Goal: Transaction & Acquisition: Book appointment/travel/reservation

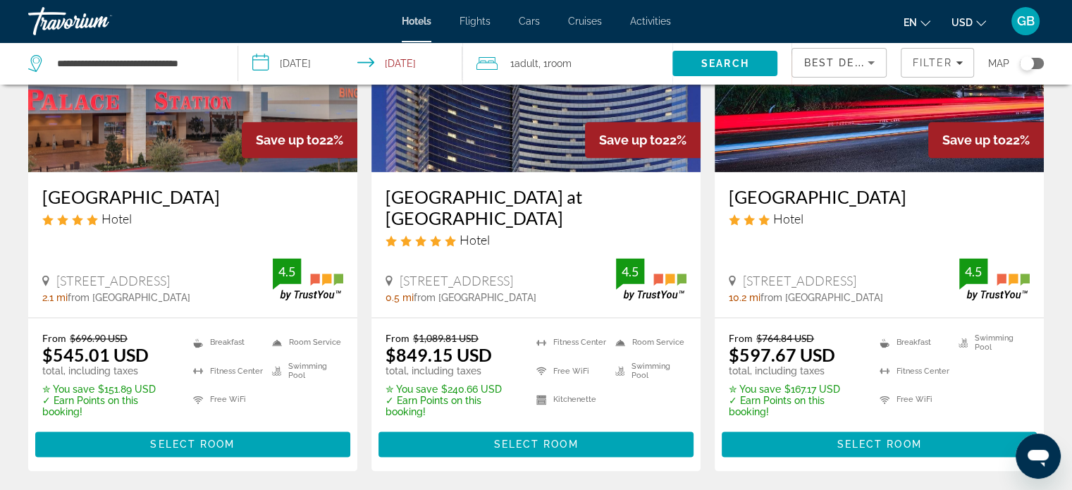
click at [379, 64] on input "**********" at bounding box center [353, 65] width 230 height 47
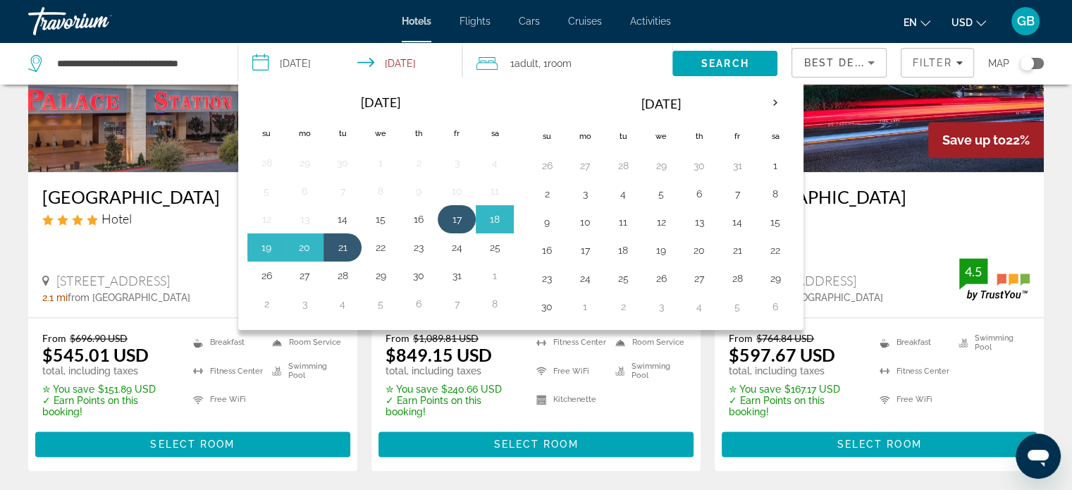
click at [447, 216] on button "17" at bounding box center [457, 219] width 23 height 20
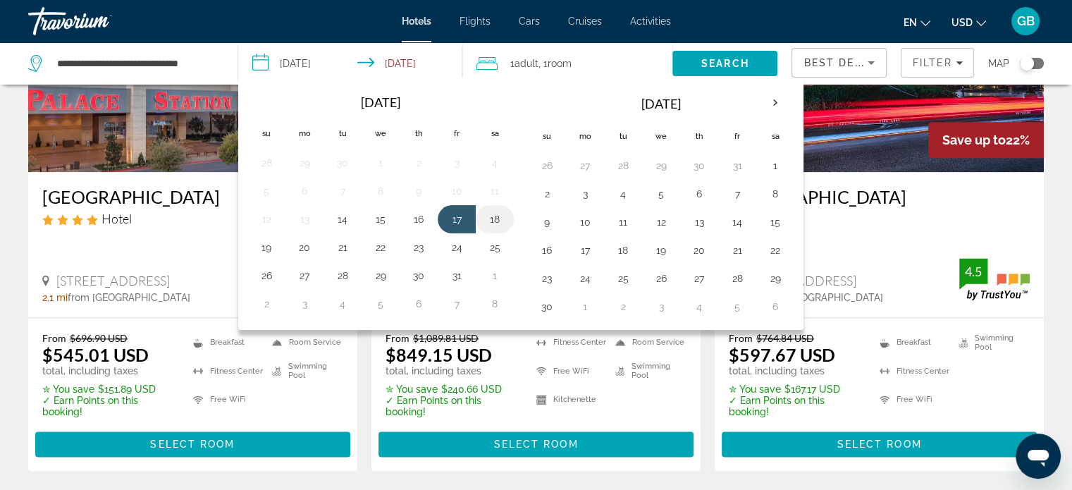
click at [498, 219] on button "18" at bounding box center [495, 219] width 23 height 20
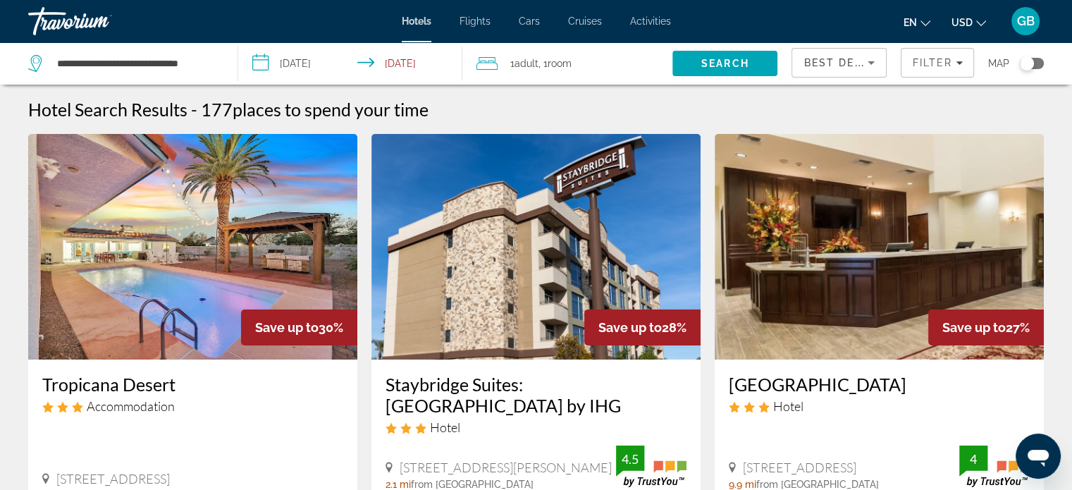
click at [864, 59] on icon "Sort by" at bounding box center [871, 62] width 17 height 17
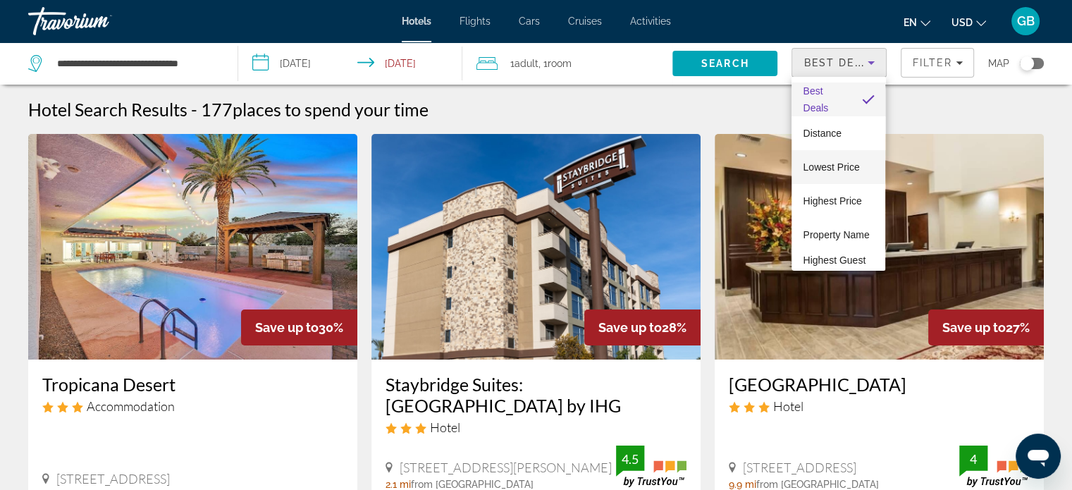
click at [818, 161] on span "Lowest Price" at bounding box center [831, 166] width 56 height 11
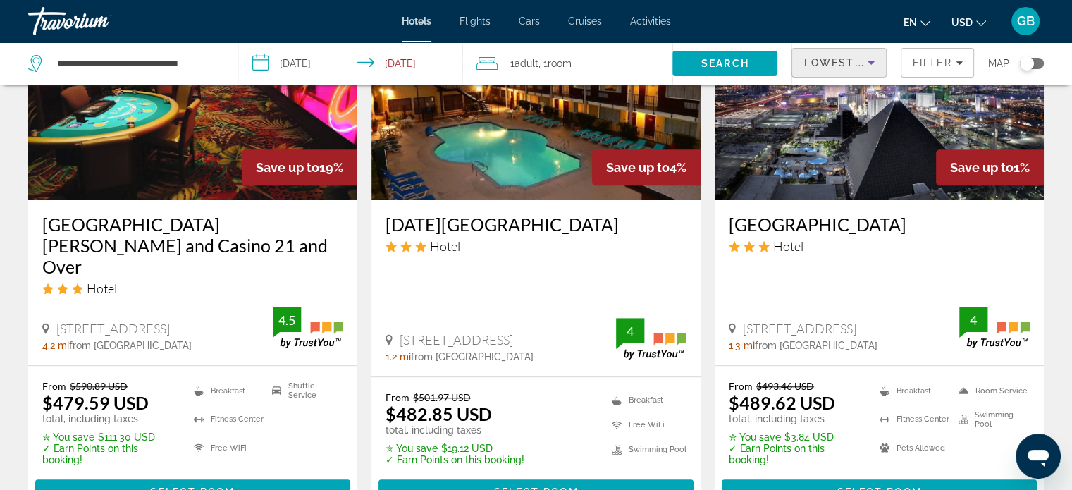
scroll to position [1269, 0]
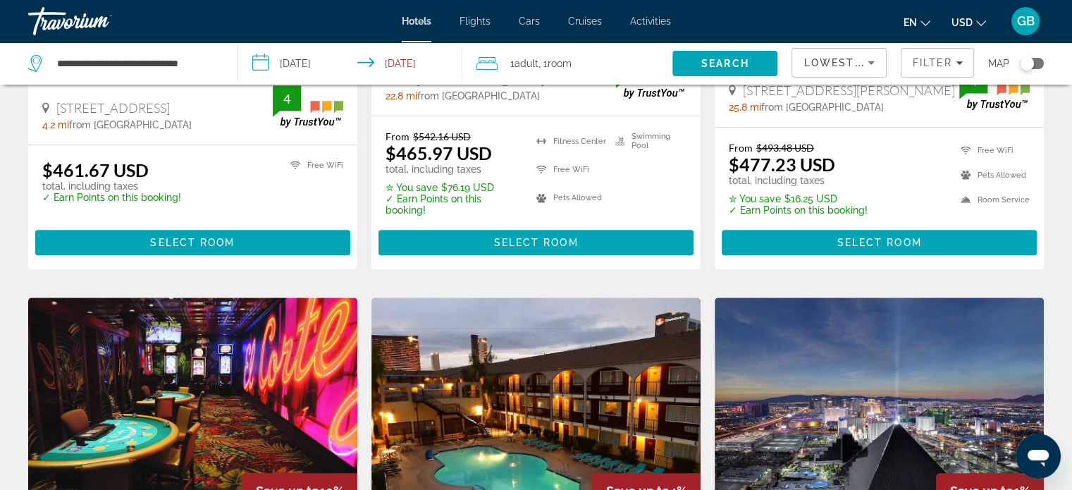
scroll to position [775, 0]
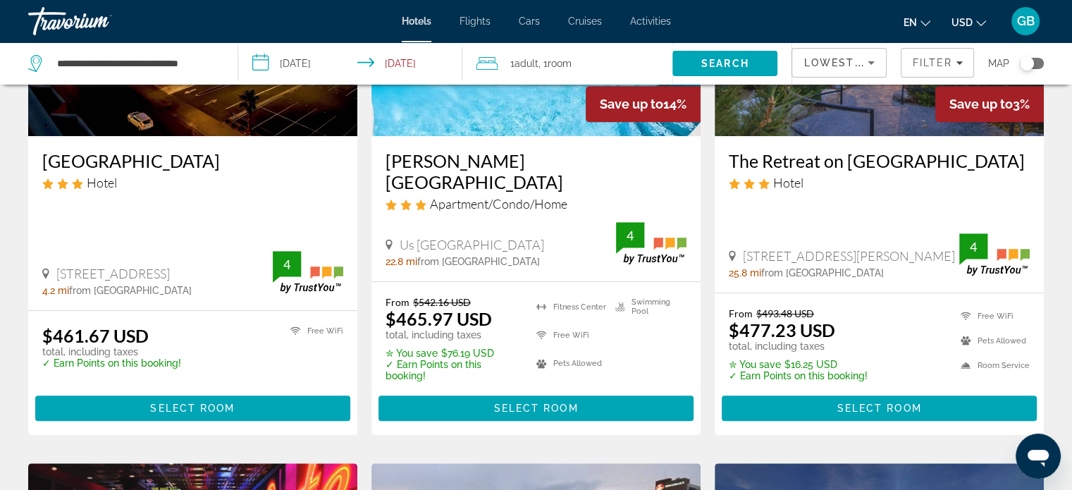
click at [308, 59] on input "**********" at bounding box center [353, 65] width 230 height 47
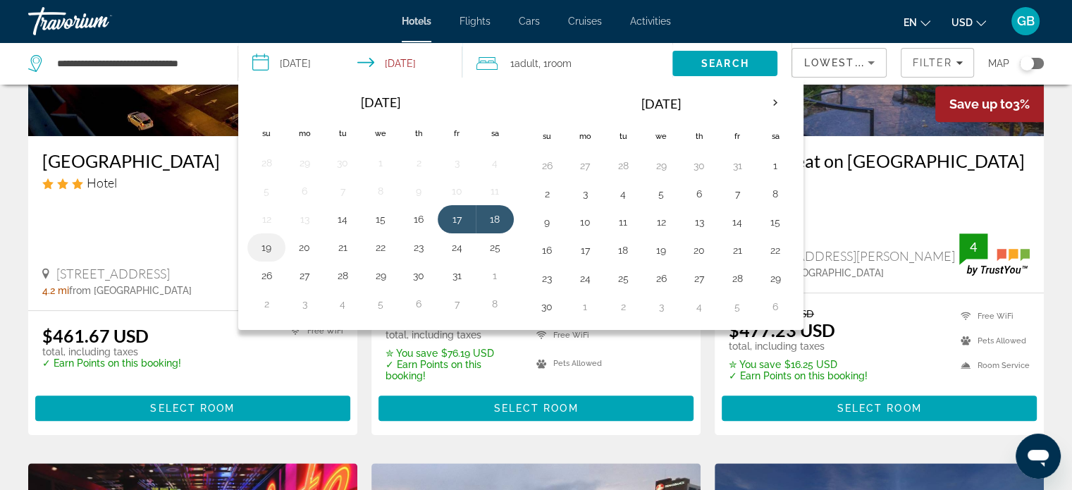
click at [263, 246] on button "19" at bounding box center [266, 248] width 23 height 20
click at [448, 216] on button "17" at bounding box center [457, 219] width 23 height 20
type input "**********"
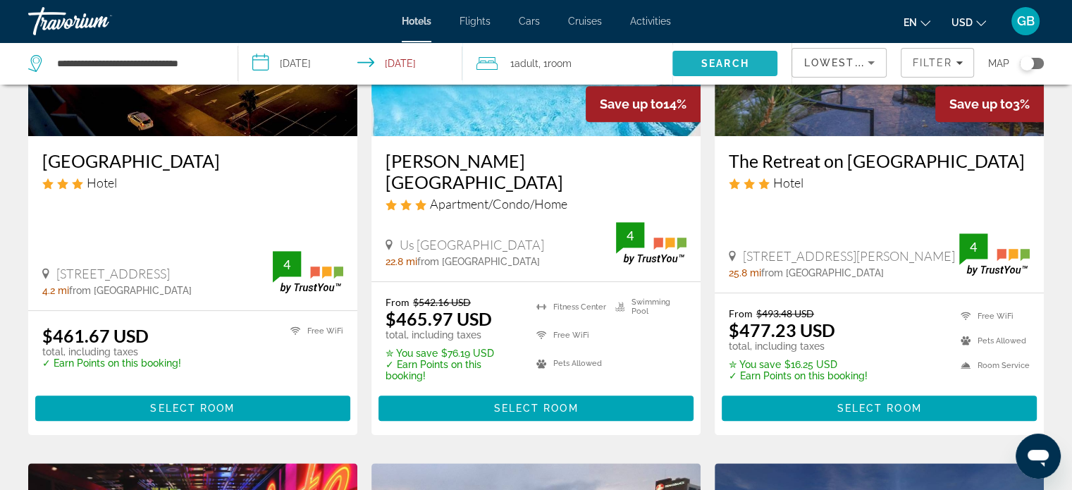
click at [731, 66] on span "Search" at bounding box center [725, 63] width 48 height 11
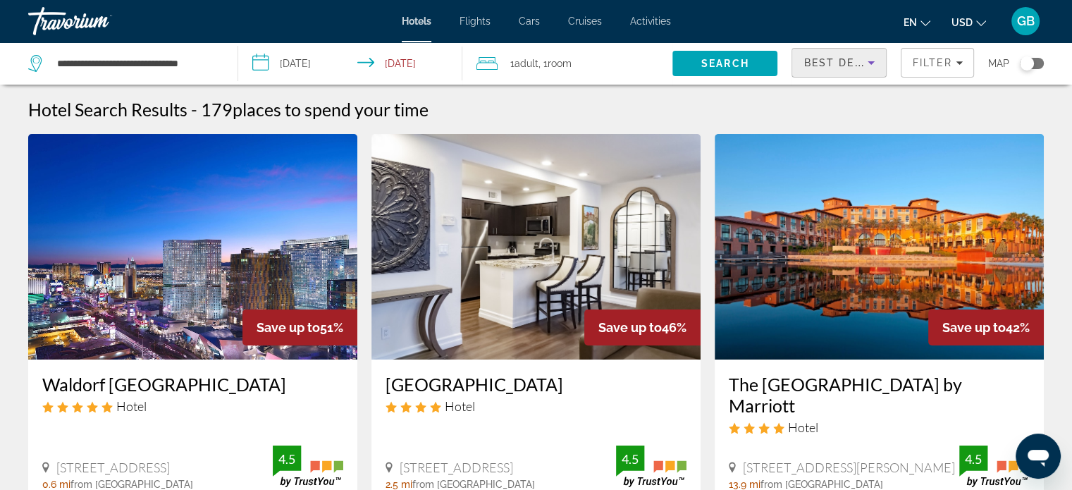
click at [873, 56] on icon "Sort by" at bounding box center [871, 62] width 17 height 17
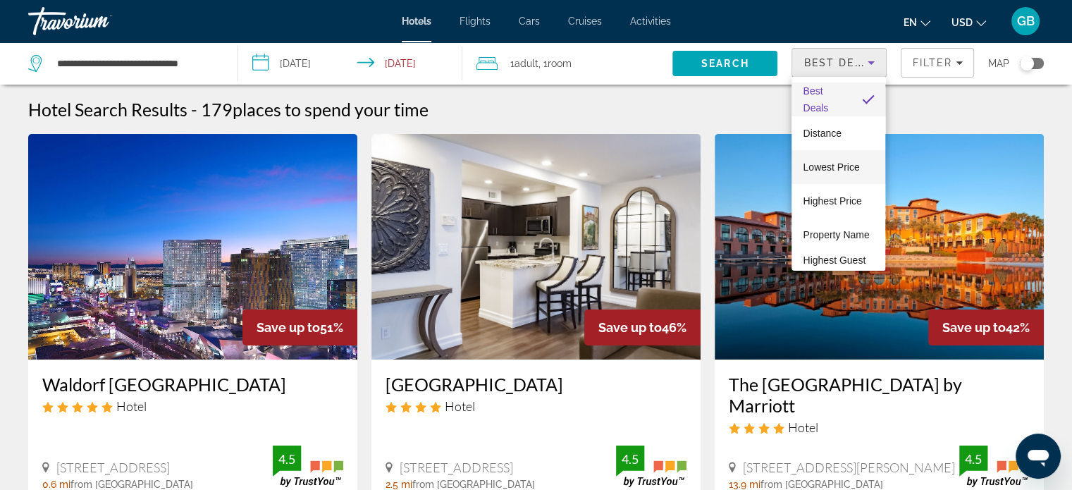
click at [832, 170] on span "Lowest Price" at bounding box center [831, 166] width 56 height 11
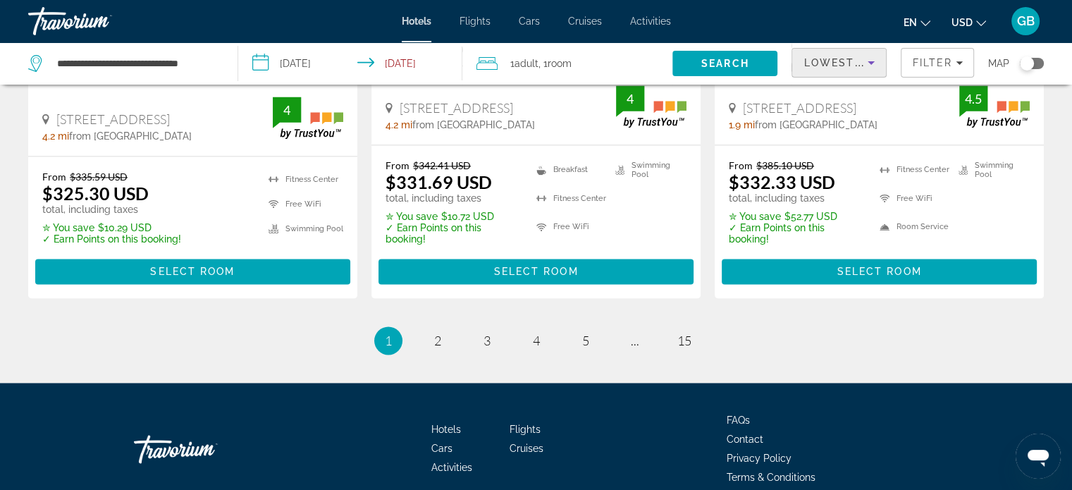
scroll to position [2040, 0]
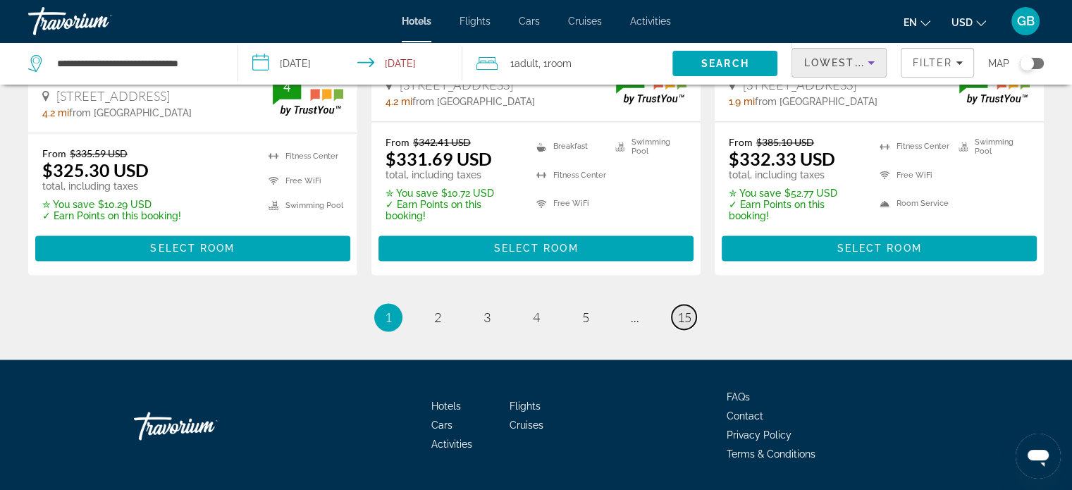
click at [686, 309] on span "15" at bounding box center [684, 317] width 14 height 16
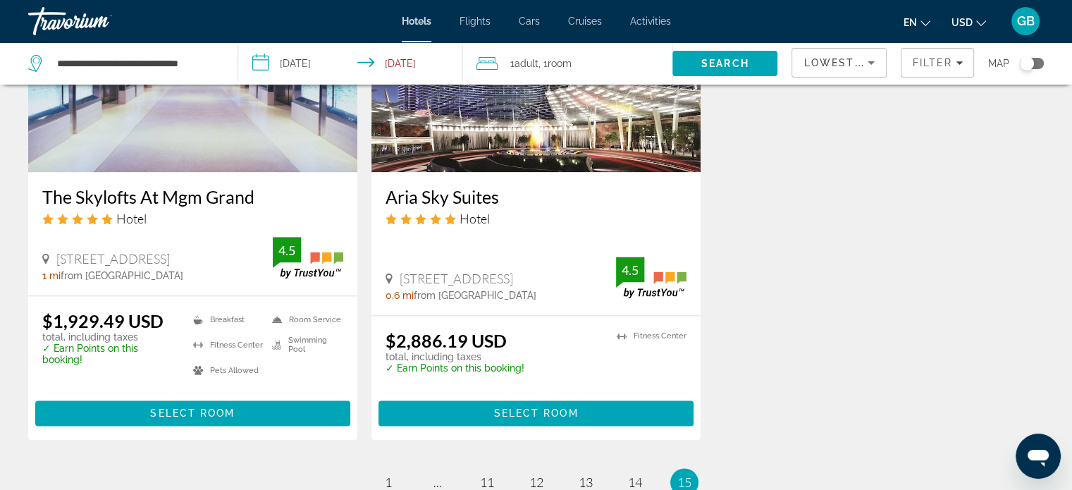
scroll to position [1903, 0]
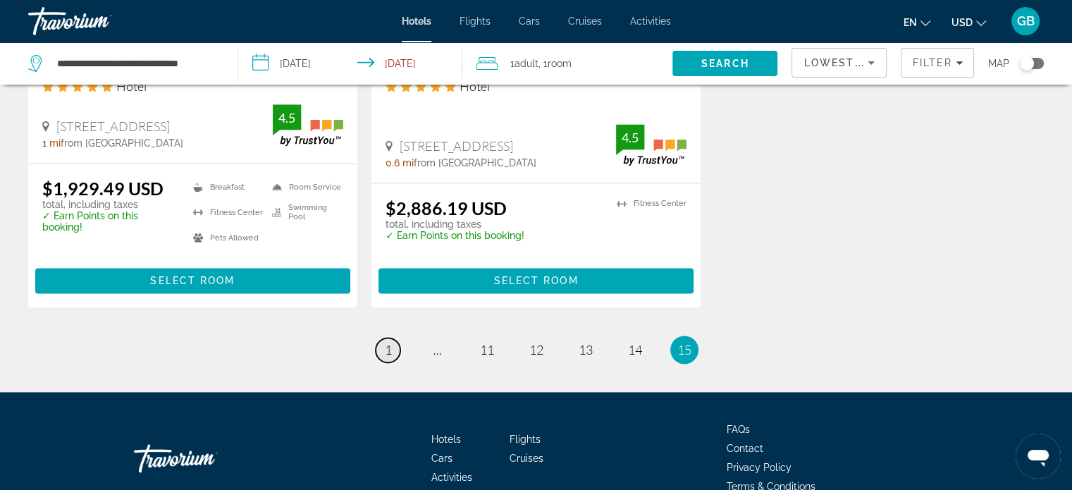
click at [387, 351] on span "1" at bounding box center [388, 350] width 7 height 16
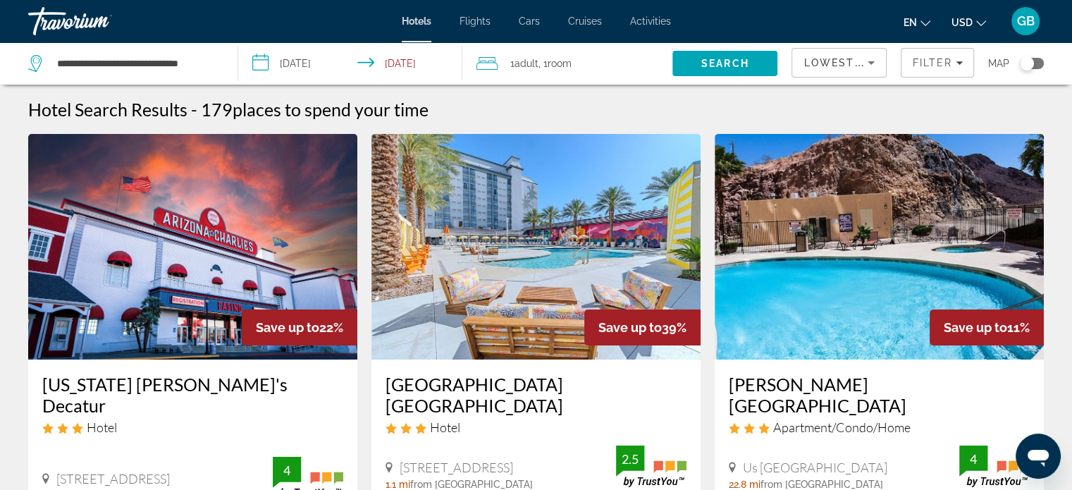
click at [876, 60] on icon "Sort by" at bounding box center [871, 62] width 17 height 17
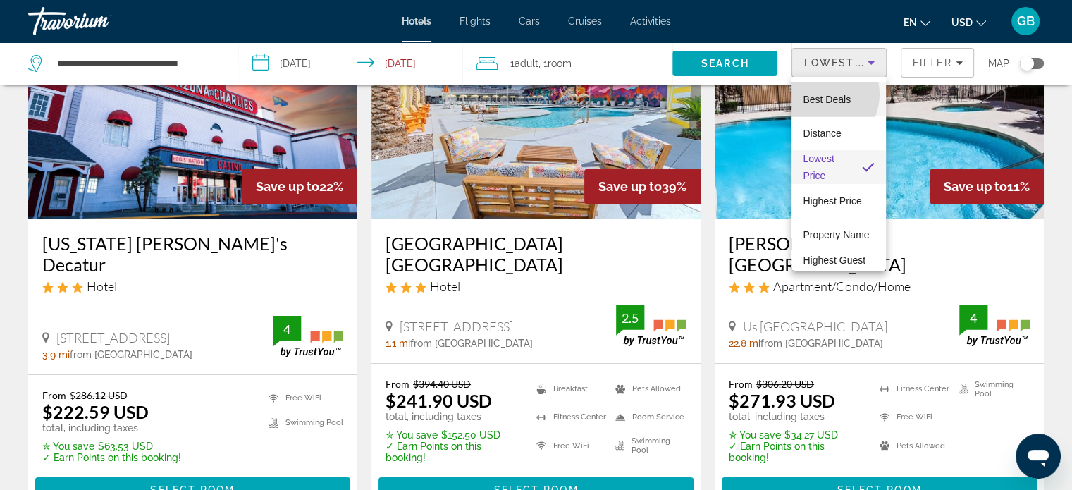
click at [823, 94] on span "Best Deals" at bounding box center [827, 99] width 48 height 11
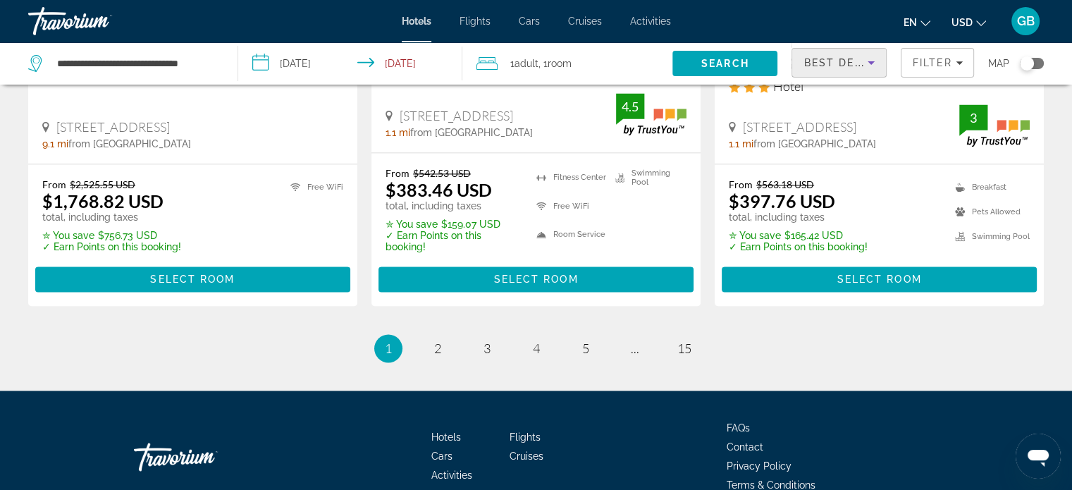
scroll to position [2071, 0]
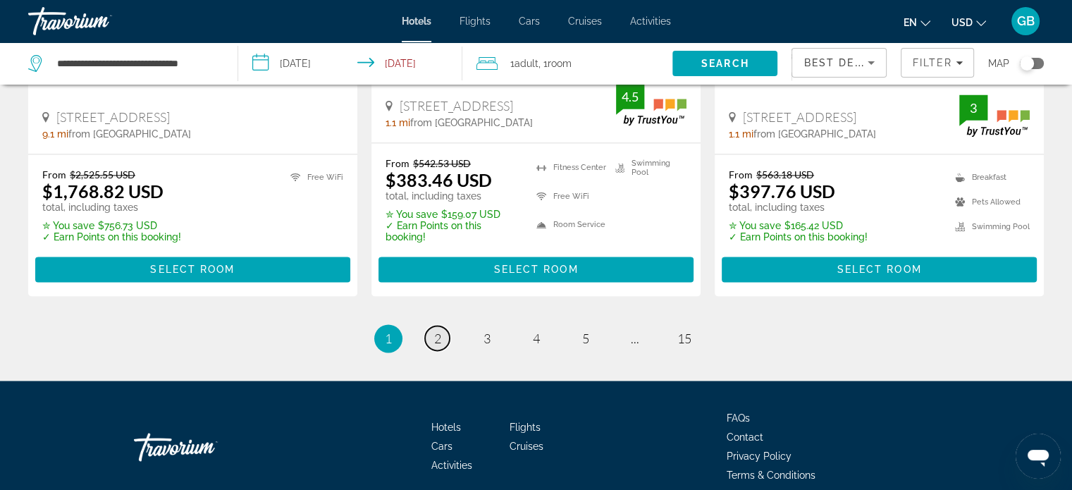
click at [429, 326] on link "page 2" at bounding box center [437, 338] width 25 height 25
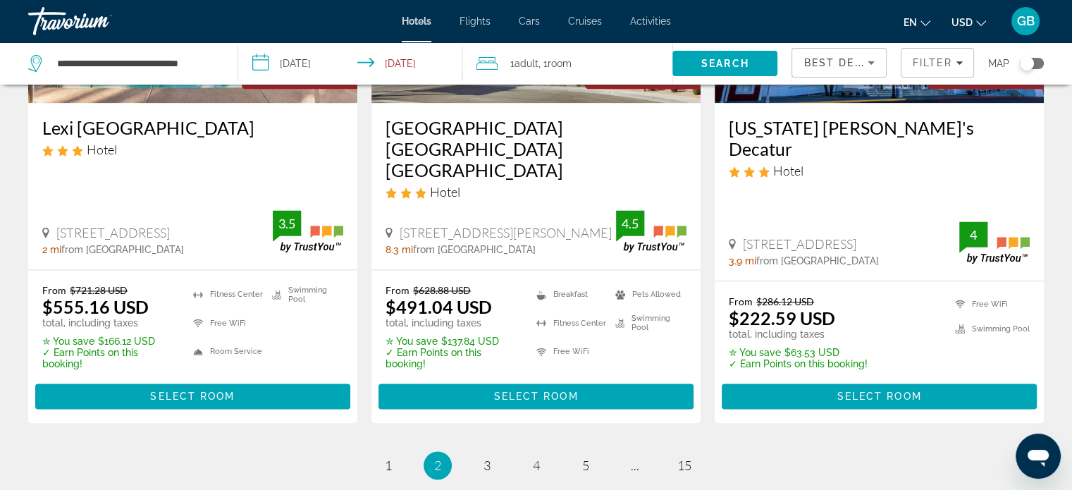
scroll to position [1903, 0]
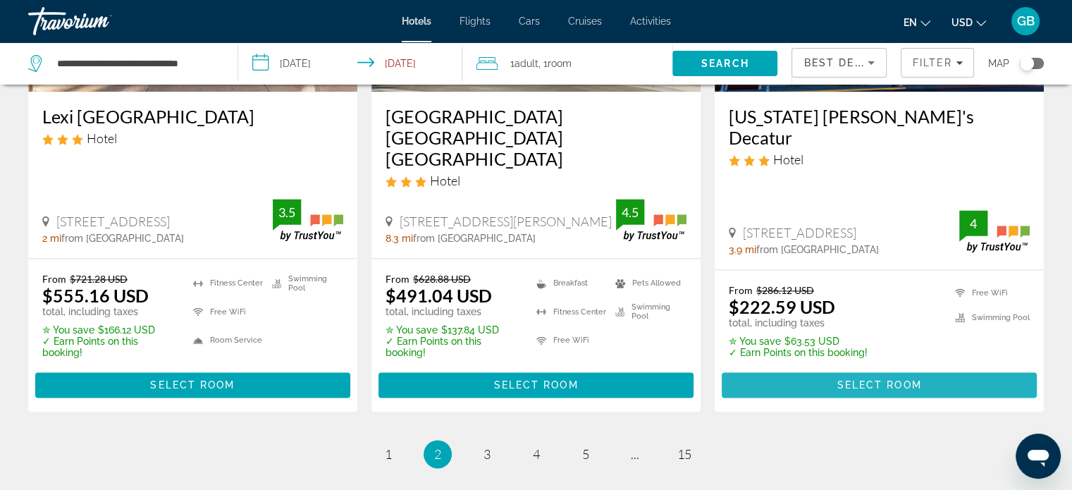
click at [895, 379] on span "Select Room" at bounding box center [879, 384] width 85 height 11
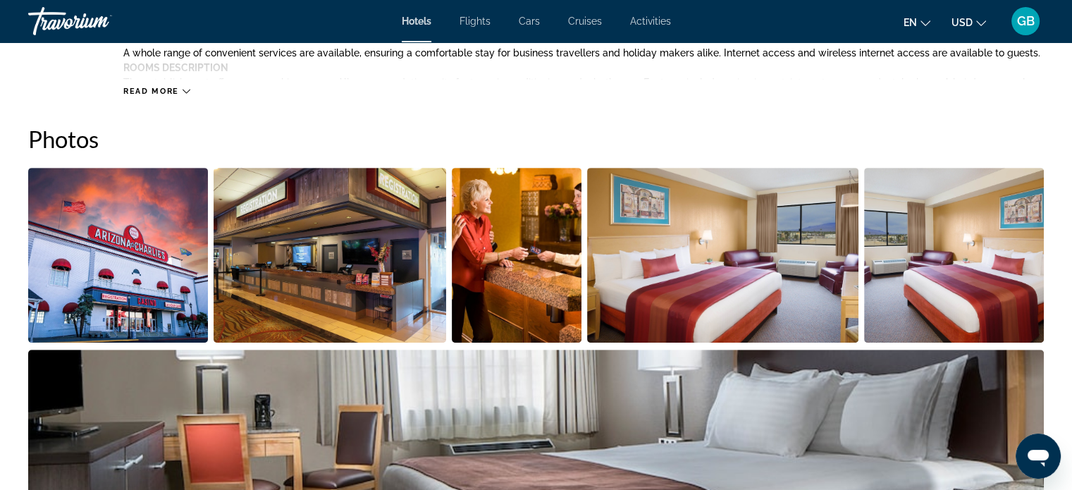
scroll to position [775, 0]
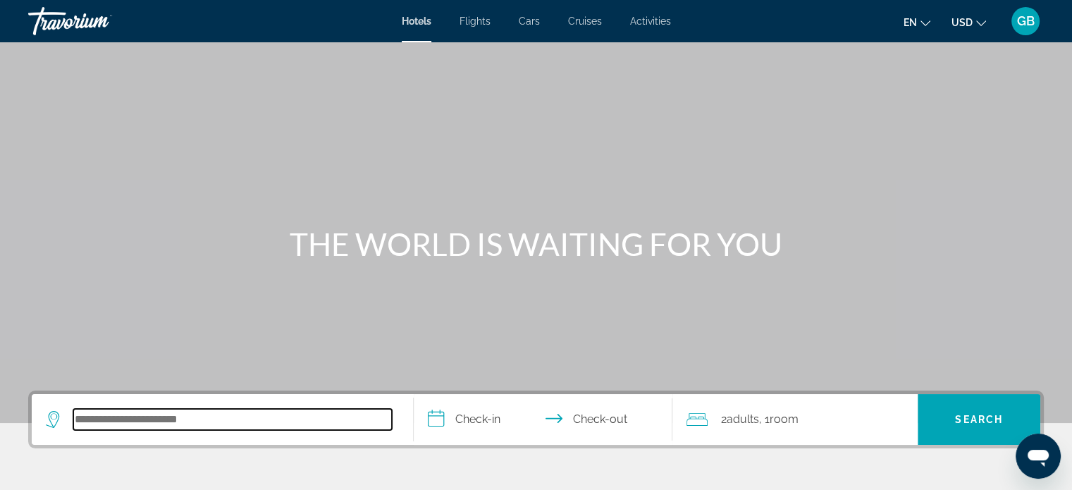
click at [128, 417] on input "Search hotel destination" at bounding box center [232, 419] width 319 height 21
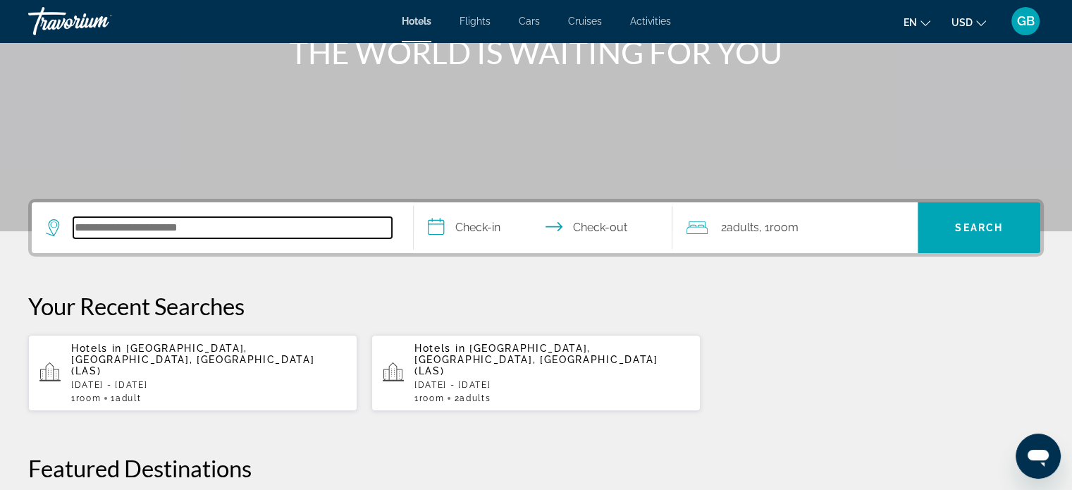
scroll to position [186, 0]
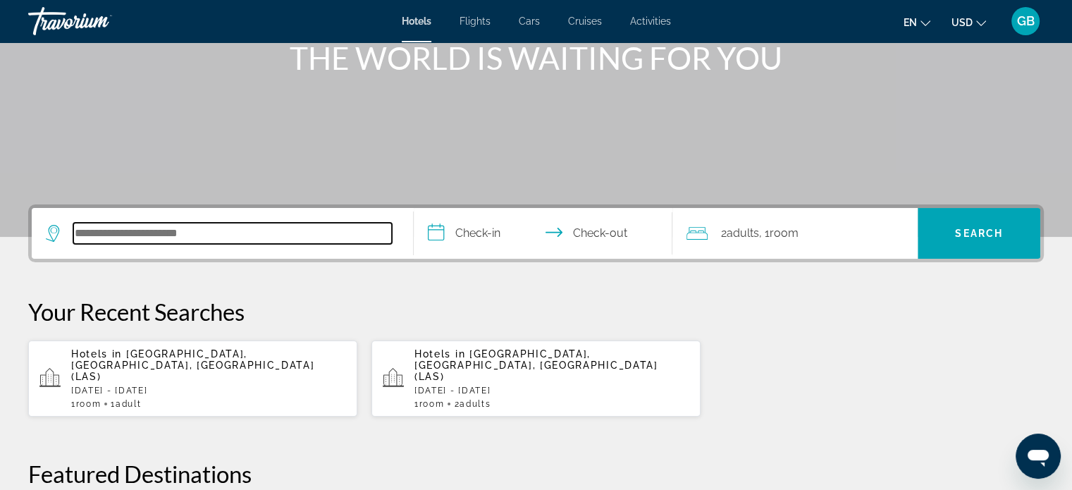
click at [226, 235] on input "Search hotel destination" at bounding box center [232, 233] width 319 height 21
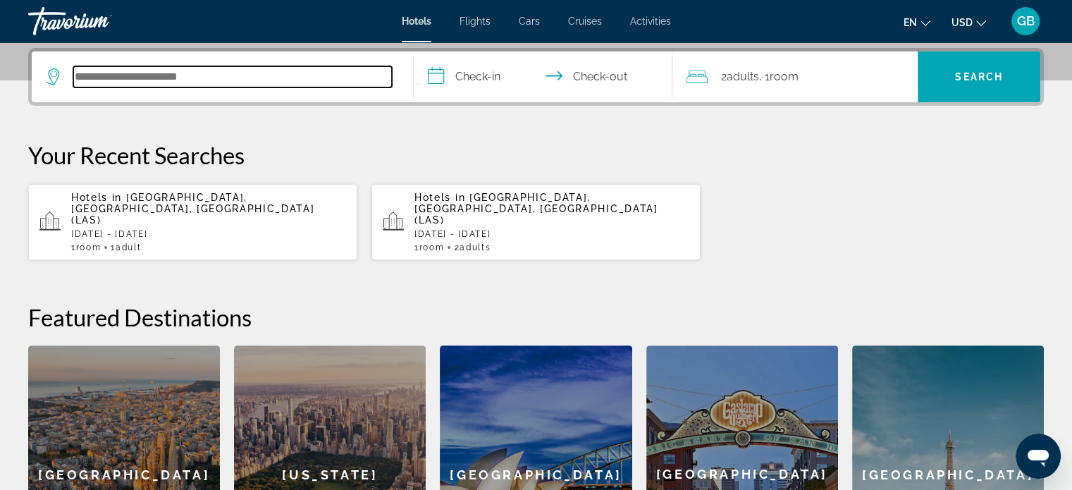
scroll to position [344, 0]
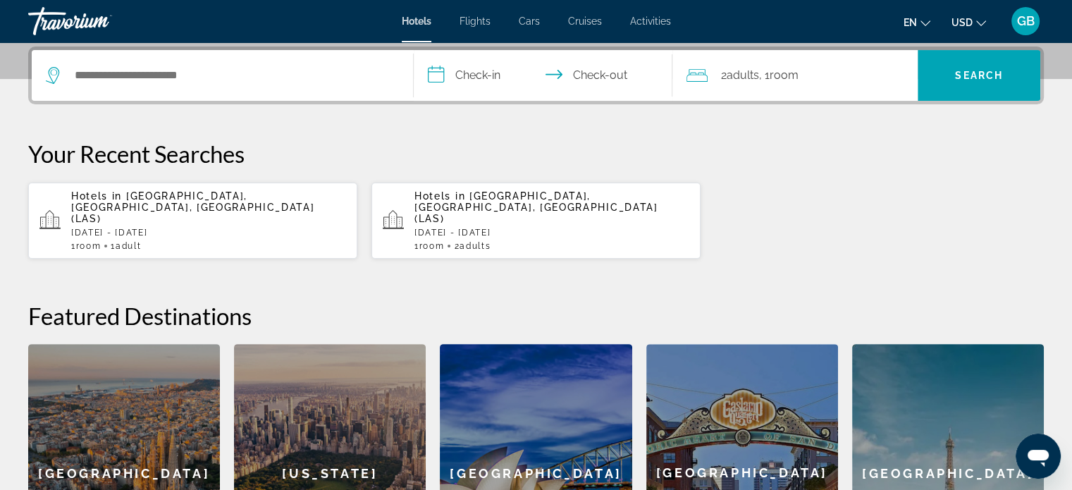
click at [606, 72] on input "**********" at bounding box center [546, 77] width 265 height 55
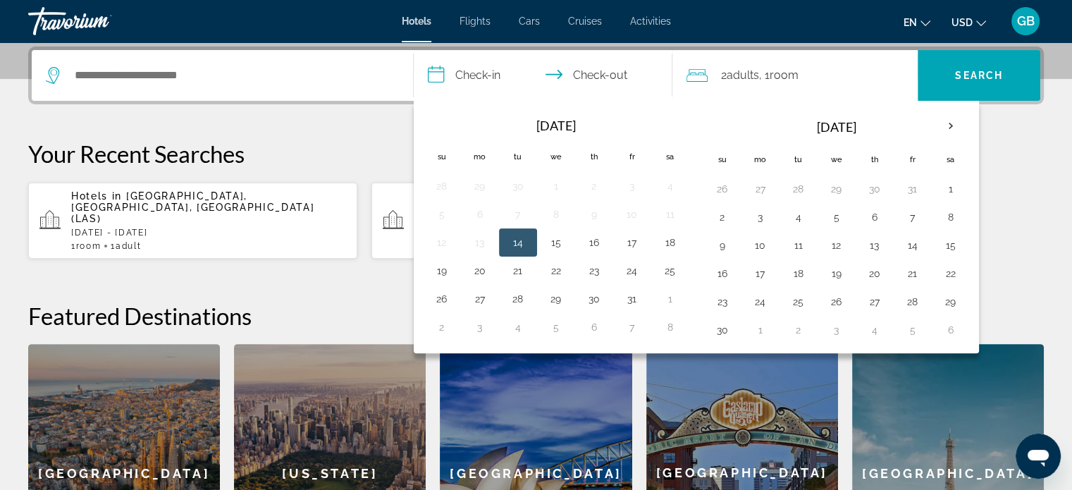
click at [489, 72] on input "**********" at bounding box center [546, 77] width 265 height 55
click at [467, 70] on input "**********" at bounding box center [546, 77] width 265 height 55
click at [441, 75] on input "**********" at bounding box center [546, 77] width 265 height 55
click at [628, 245] on button "17" at bounding box center [632, 243] width 23 height 20
click at [443, 271] on button "19" at bounding box center [442, 271] width 23 height 20
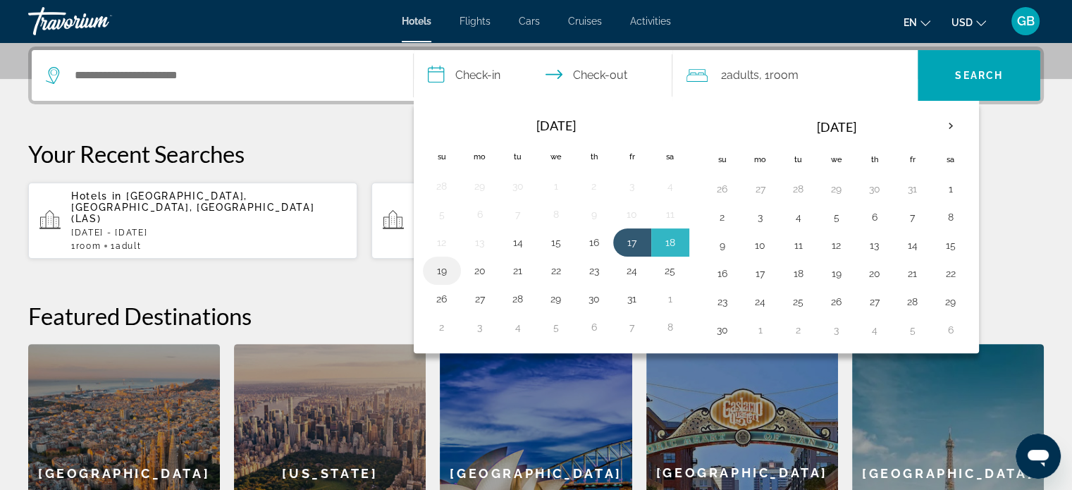
type input "**********"
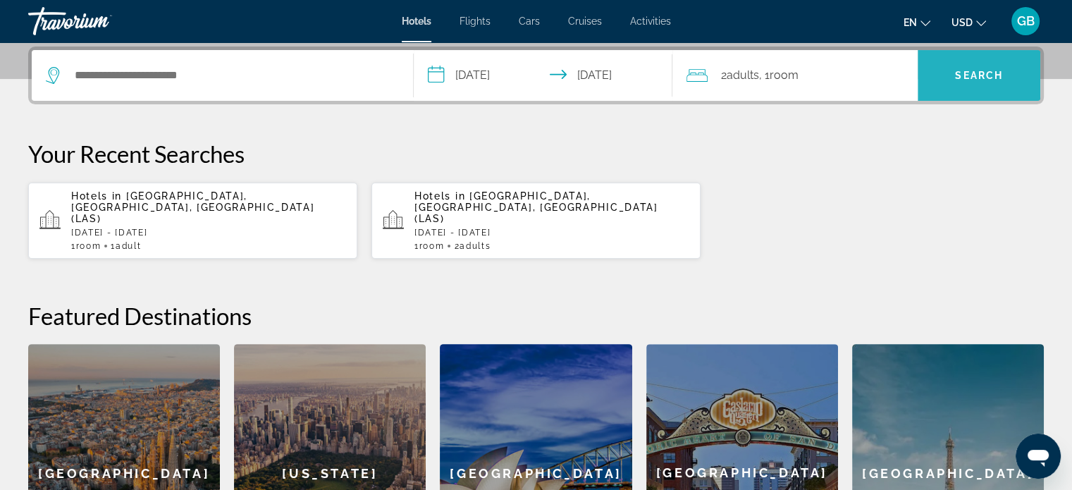
click at [970, 71] on span "Search" at bounding box center [979, 75] width 48 height 11
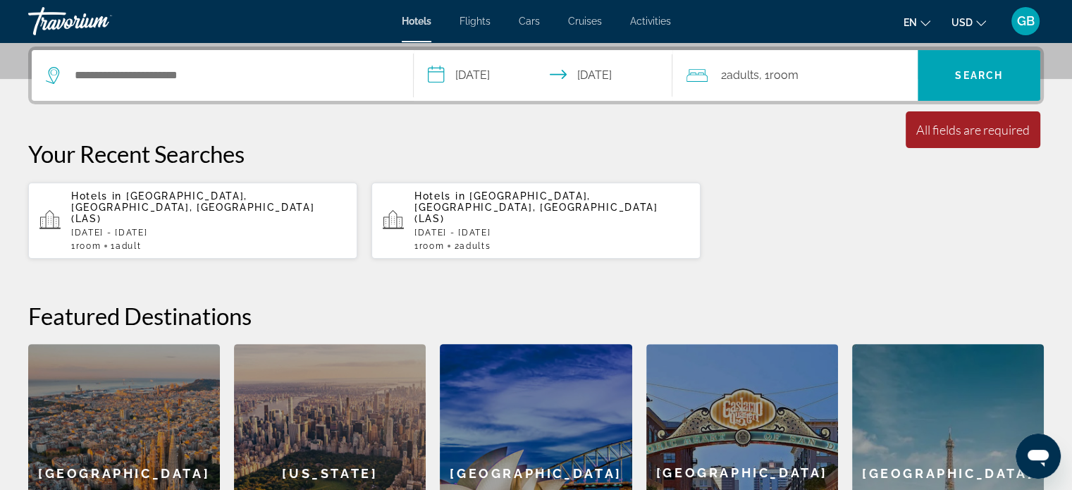
click at [16, 263] on div "**********" at bounding box center [536, 325] width 1072 height 556
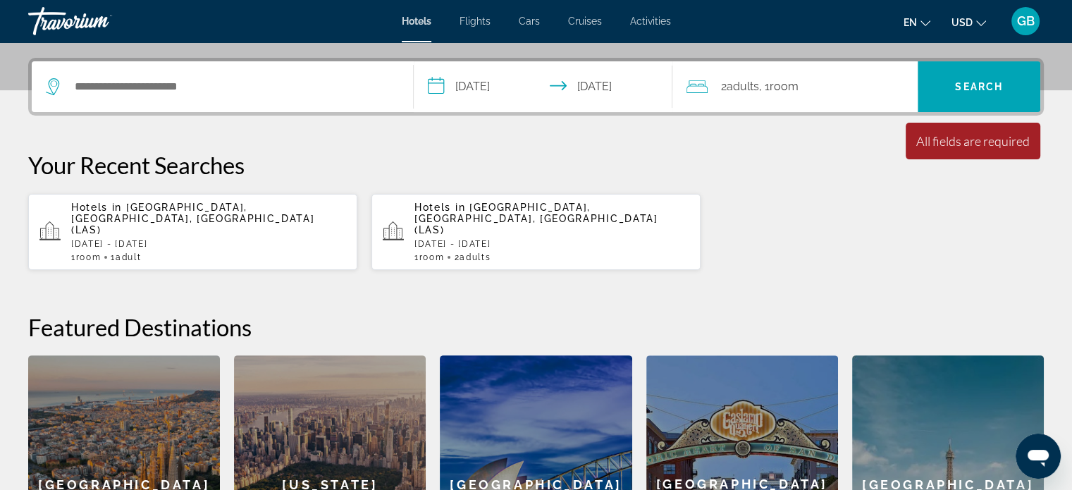
scroll to position [257, 0]
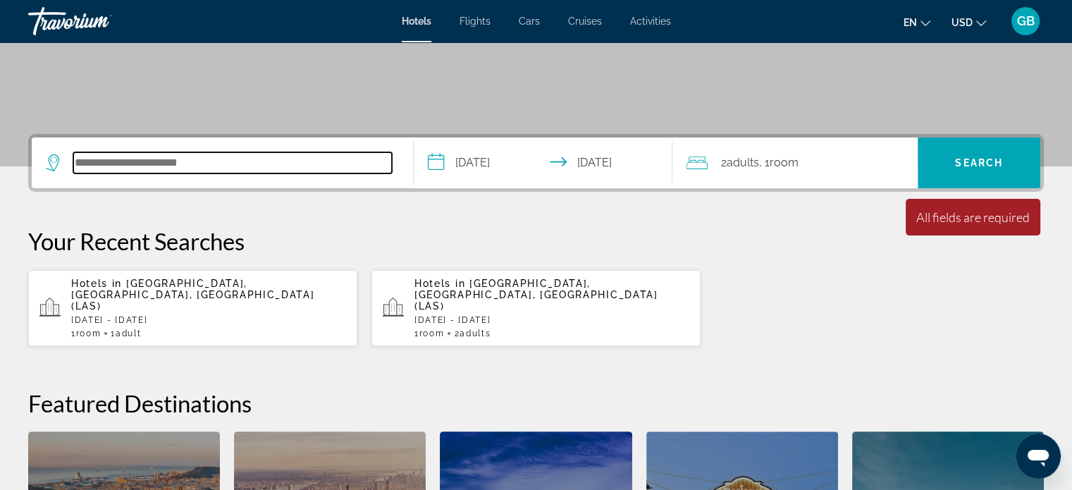
click at [116, 161] on input "Search hotel destination" at bounding box center [232, 162] width 319 height 21
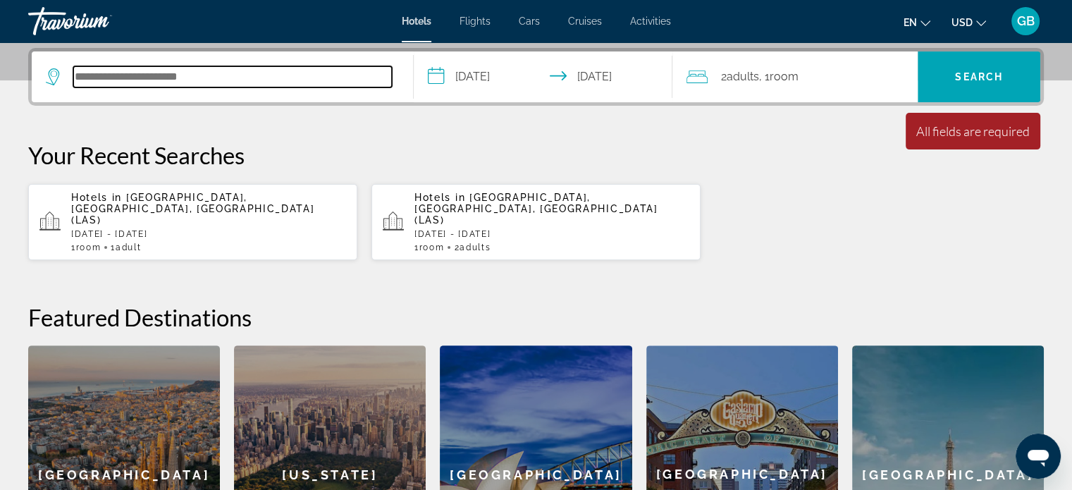
scroll to position [344, 0]
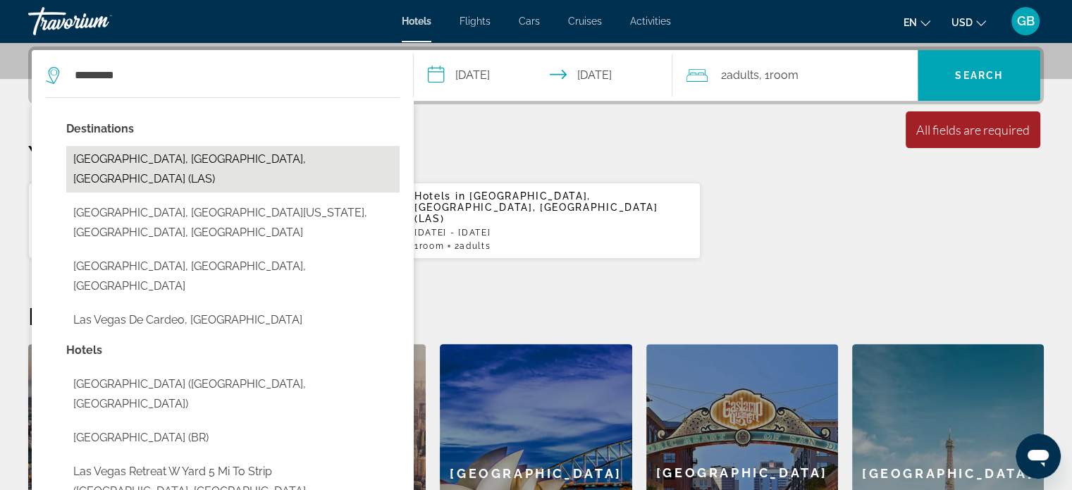
click at [127, 161] on button "Las Vegas, NV, United States (LAS)" at bounding box center [232, 169] width 333 height 47
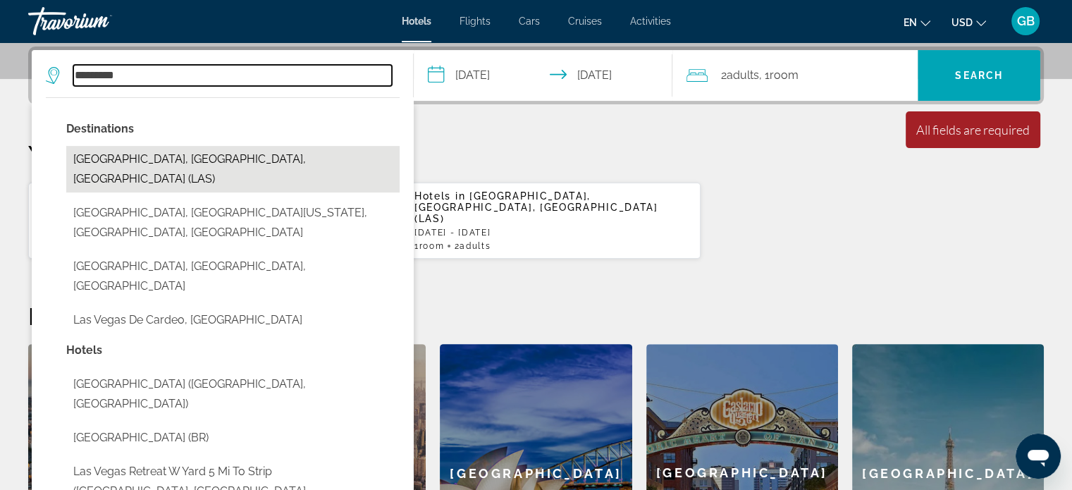
type input "**********"
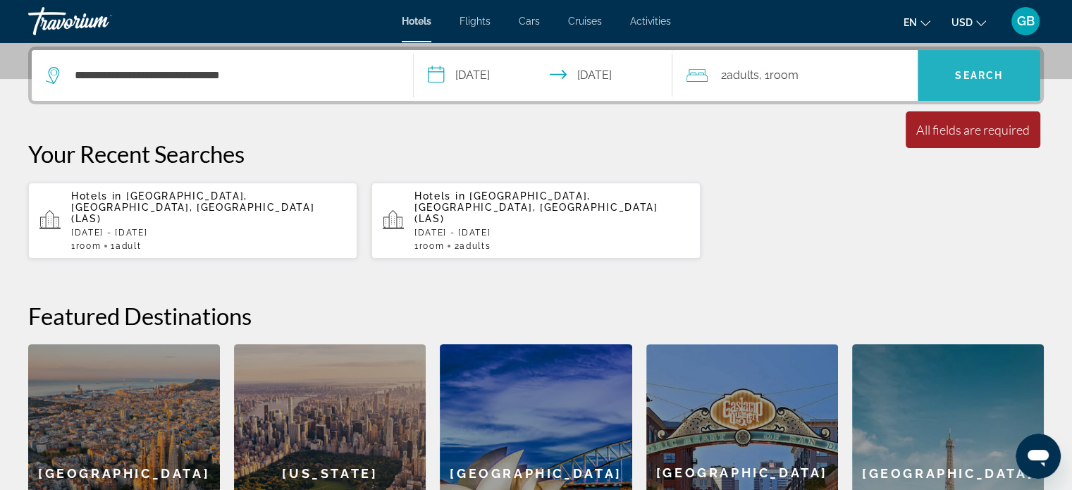
click at [995, 73] on span "Search" at bounding box center [979, 75] width 48 height 11
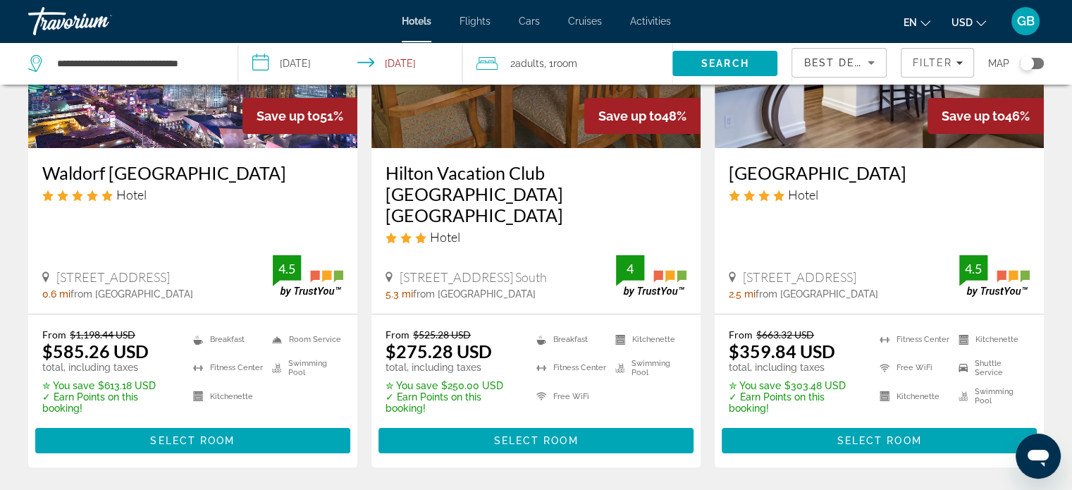
scroll to position [282, 0]
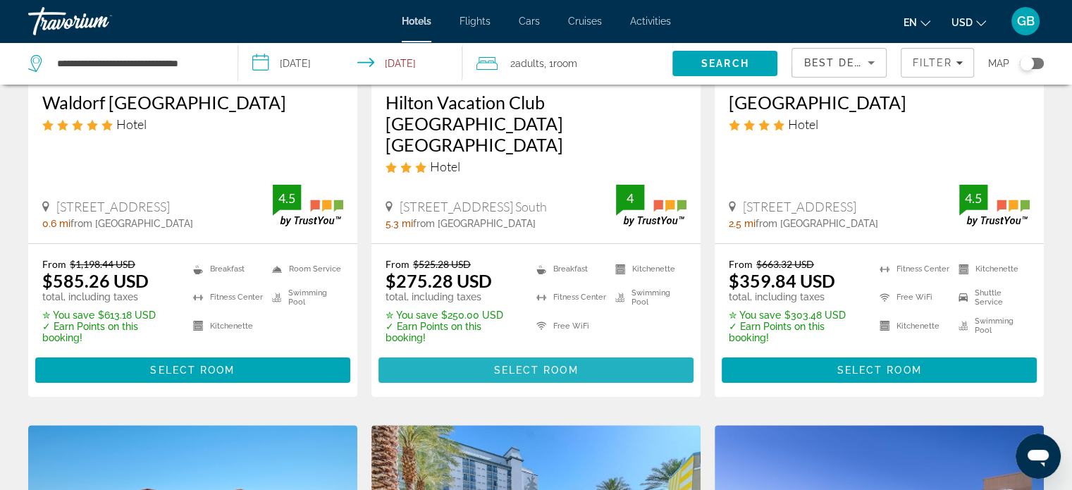
click at [562, 364] on span "Select Room" at bounding box center [535, 369] width 85 height 11
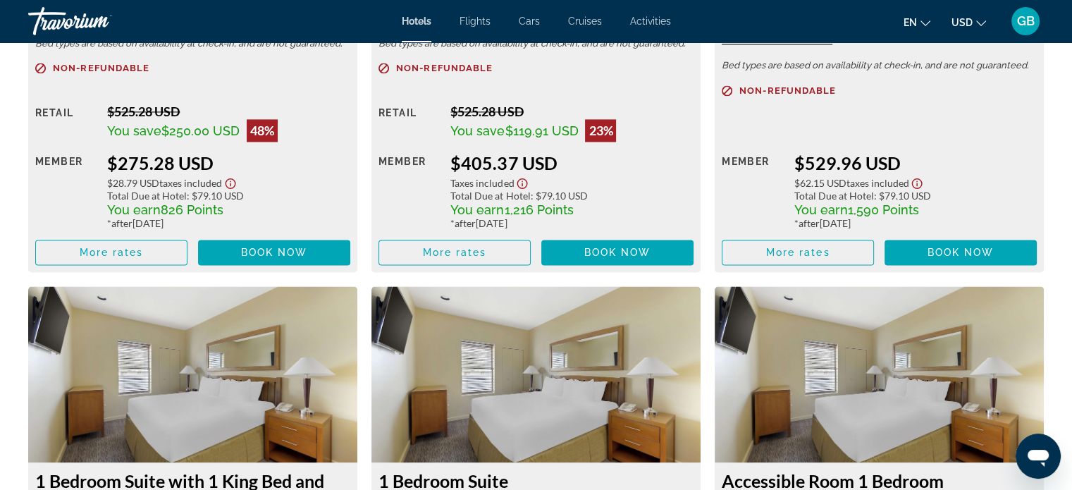
scroll to position [2326, 0]
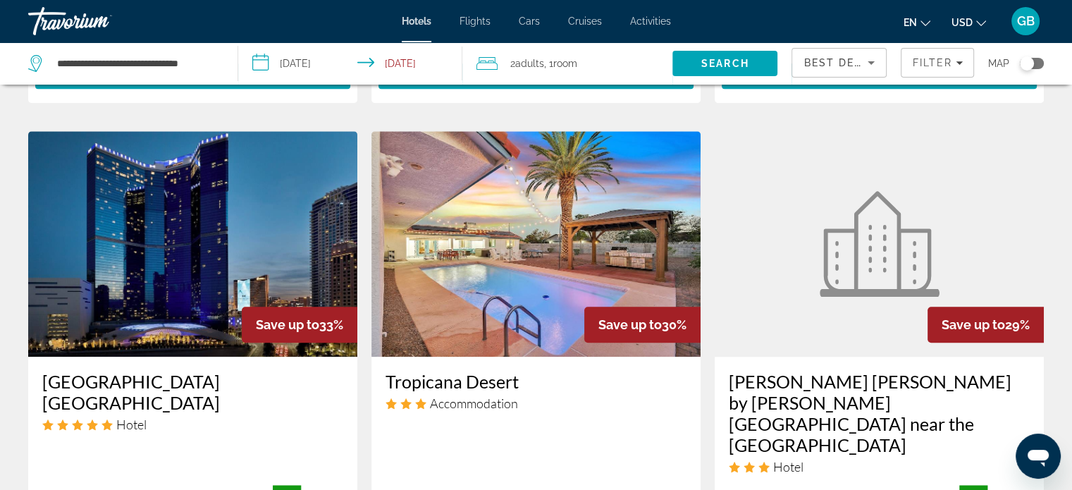
scroll to position [1128, 0]
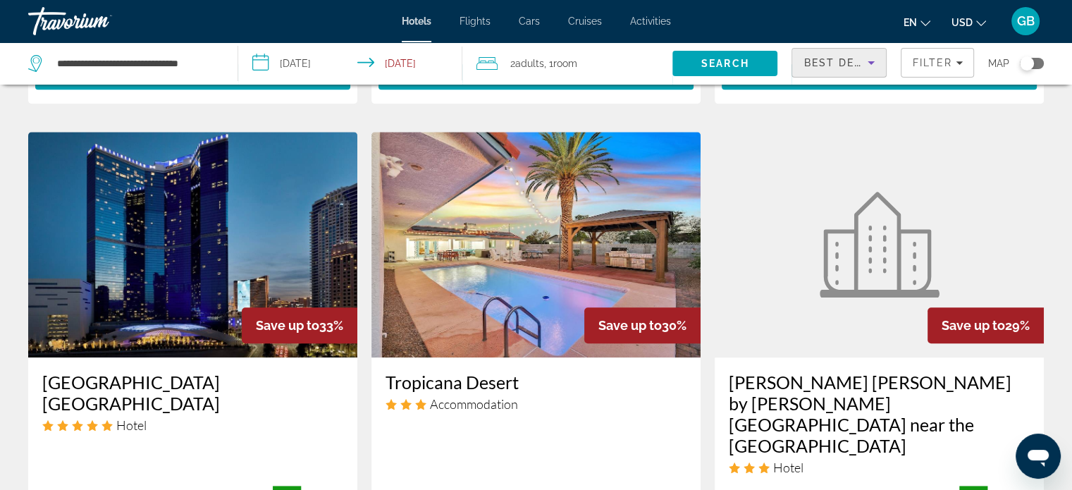
click at [871, 61] on icon "Sort by" at bounding box center [871, 62] width 17 height 17
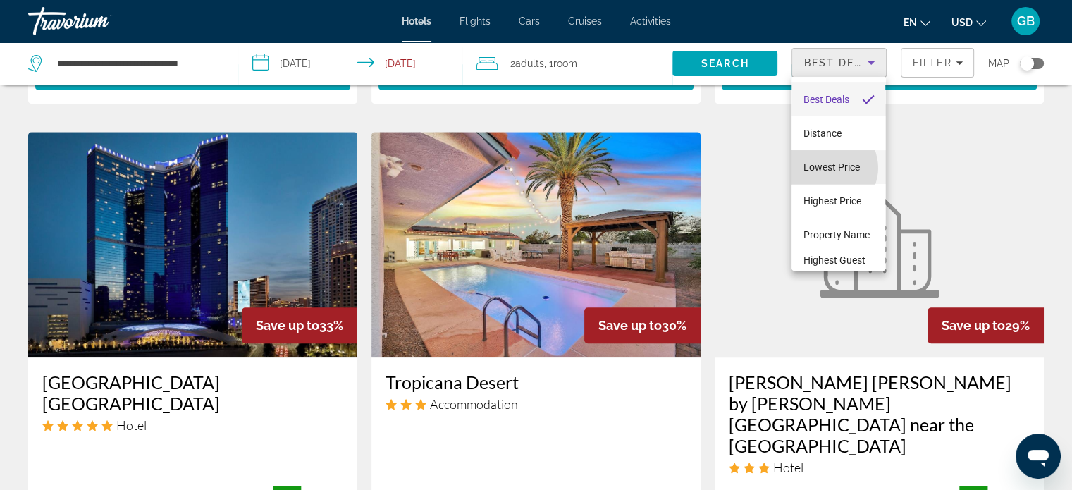
click at [828, 168] on span "Lowest Price" at bounding box center [831, 166] width 56 height 11
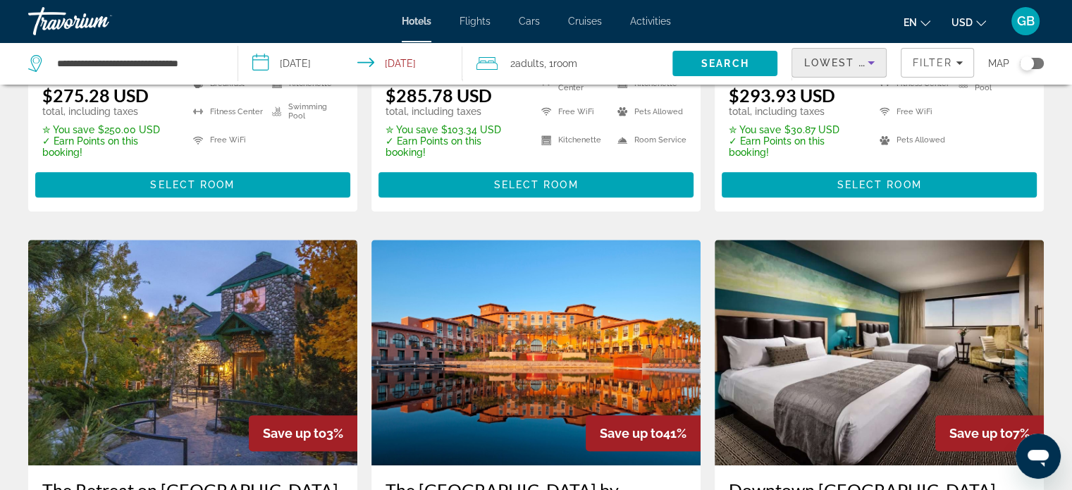
scroll to position [1120, 0]
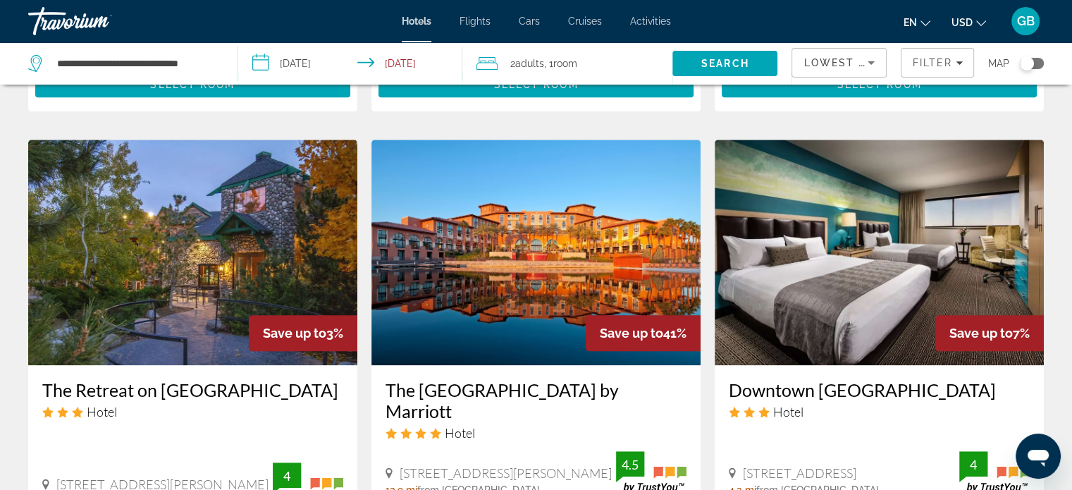
click at [515, 287] on img "Main content" at bounding box center [536, 253] width 329 height 226
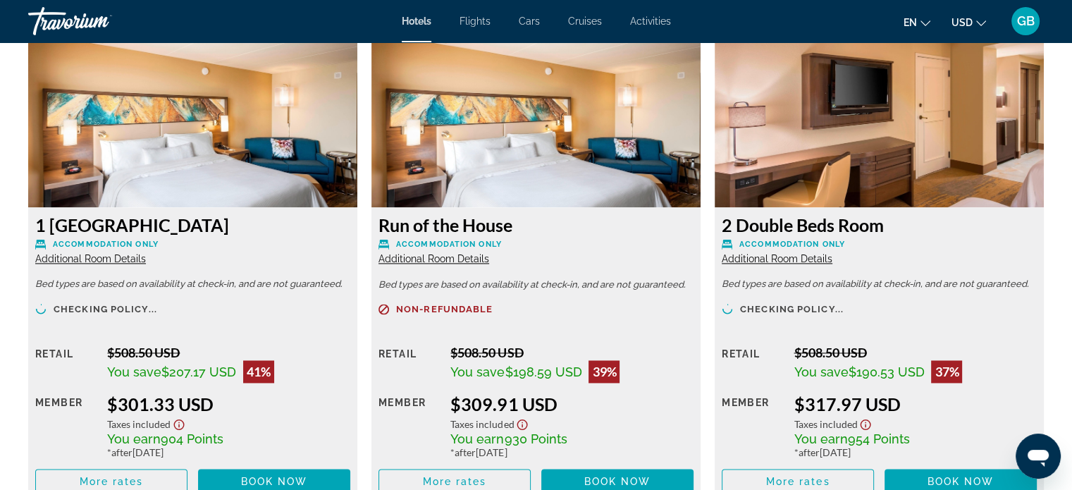
scroll to position [1989, 0]
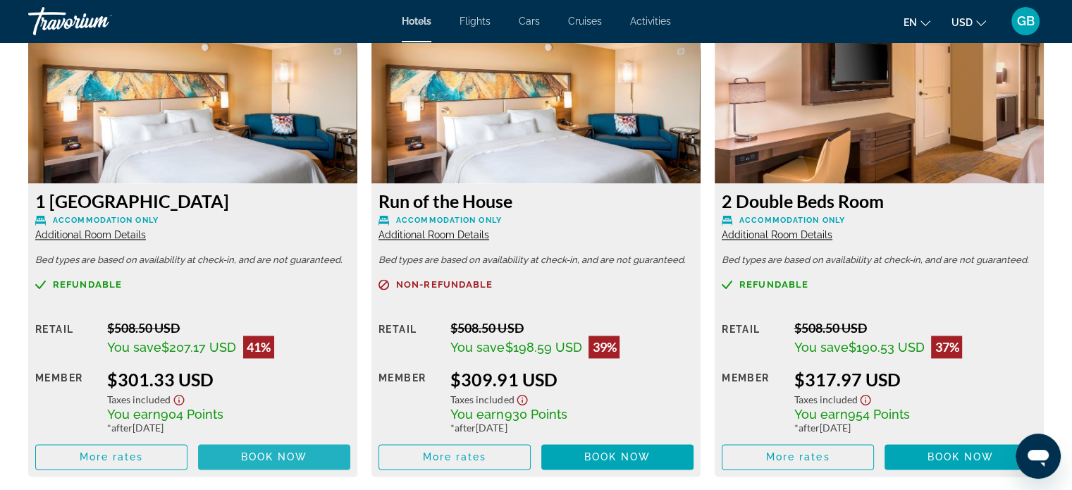
click at [275, 455] on span "Book now" at bounding box center [274, 456] width 67 height 11
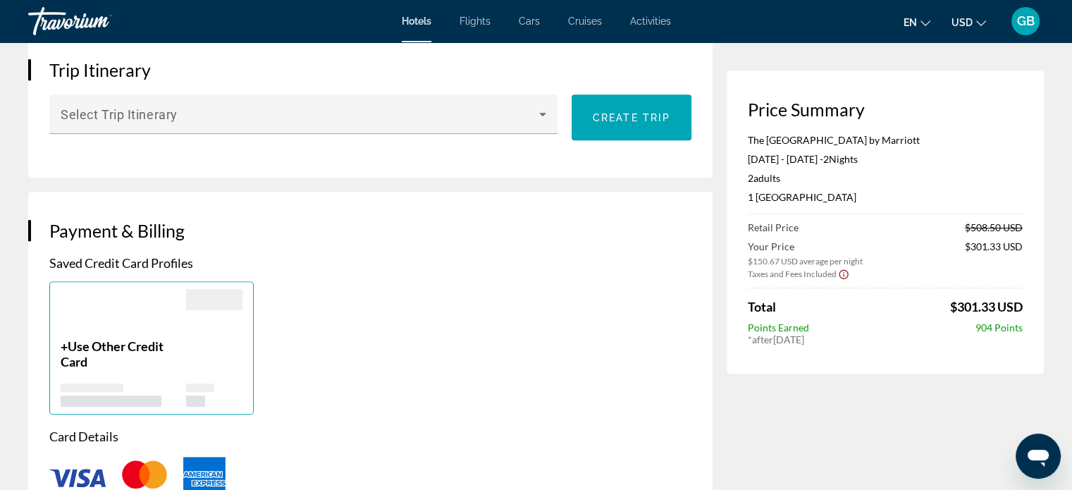
scroll to position [634, 0]
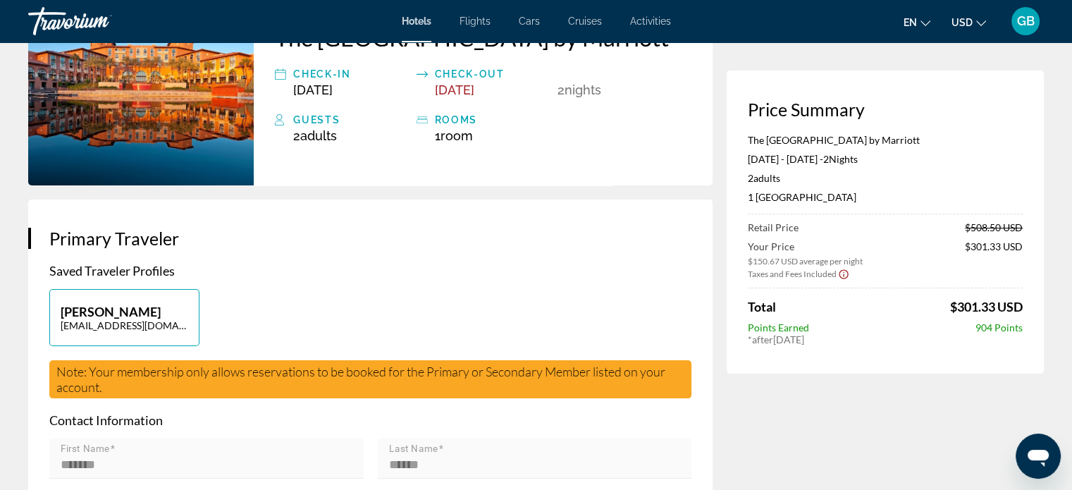
scroll to position [0, 0]
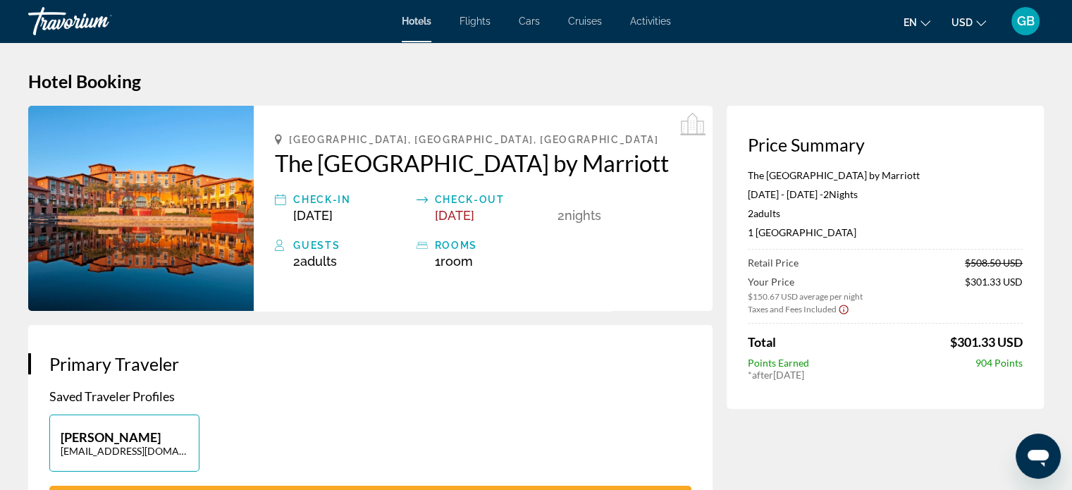
click at [397, 404] on p "Saved Traveler Profiles" at bounding box center [370, 396] width 642 height 16
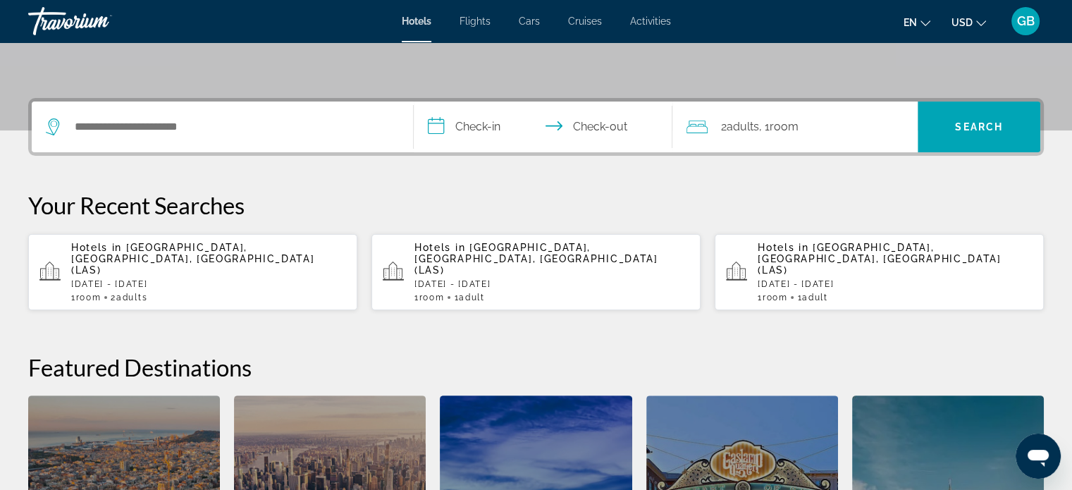
scroll to position [282, 0]
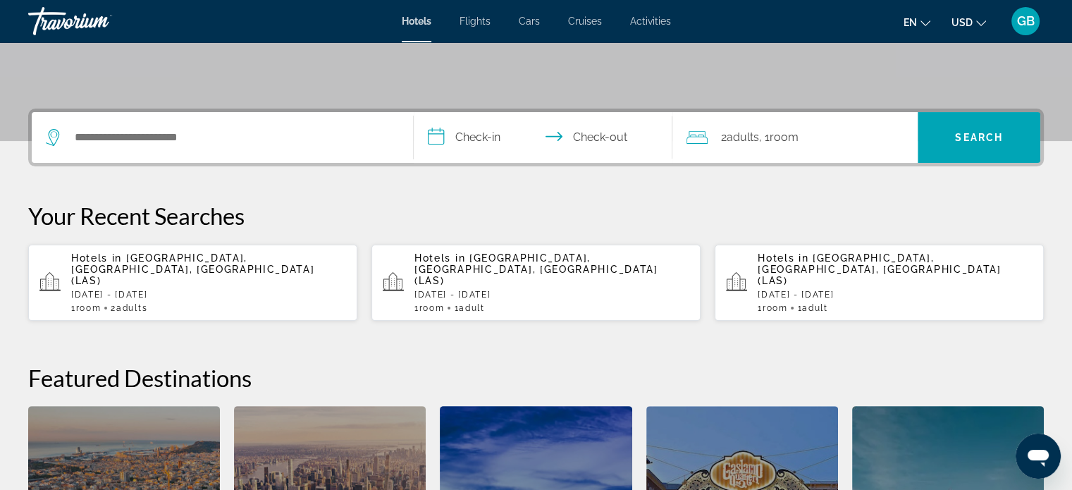
click at [153, 290] on p "Fri, 17 Oct - Sun, 19 Oct" at bounding box center [208, 295] width 275 height 10
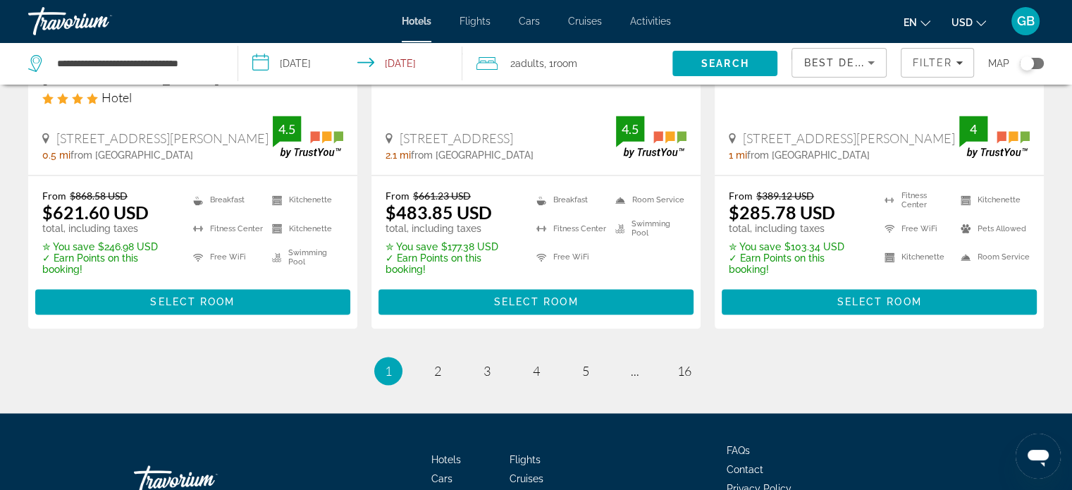
scroll to position [2071, 0]
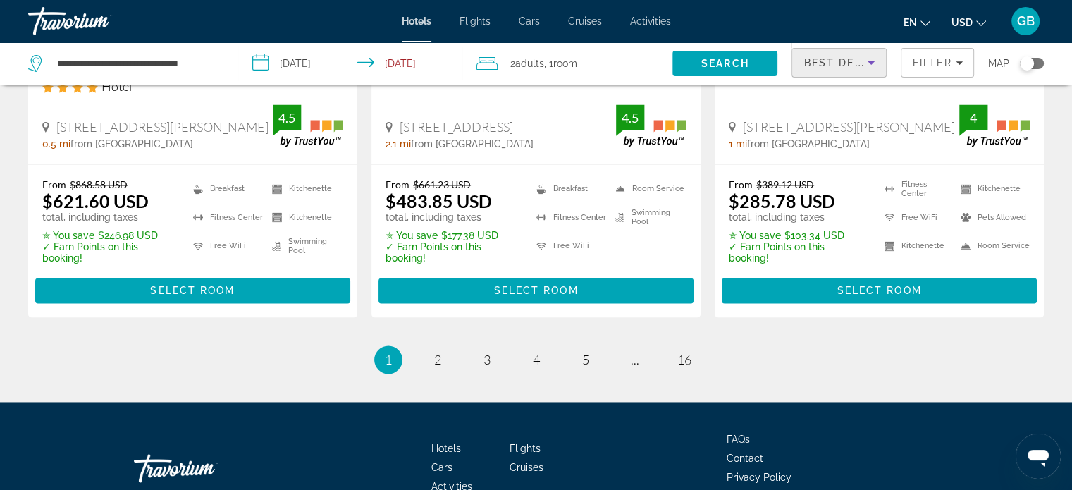
click at [871, 63] on icon "Sort by" at bounding box center [871, 63] width 7 height 4
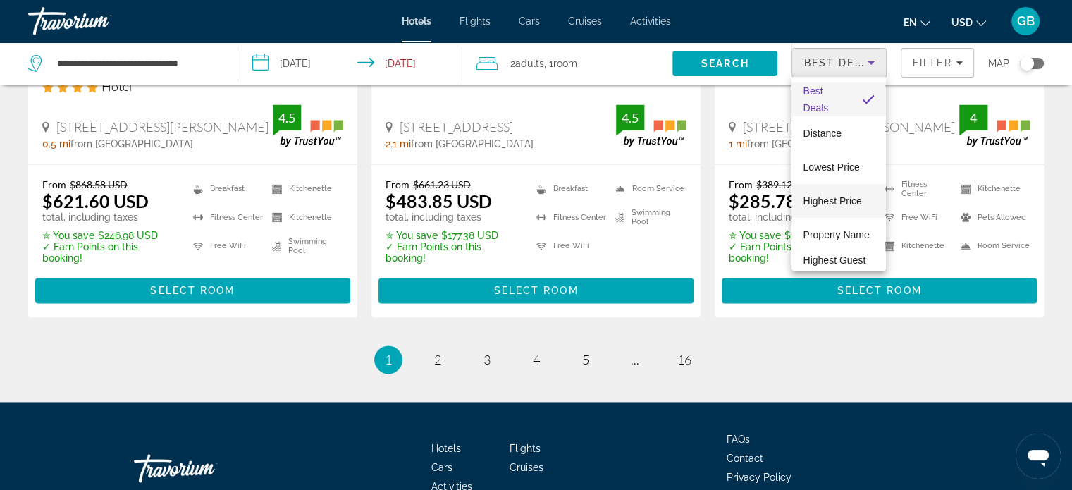
scroll to position [20, 0]
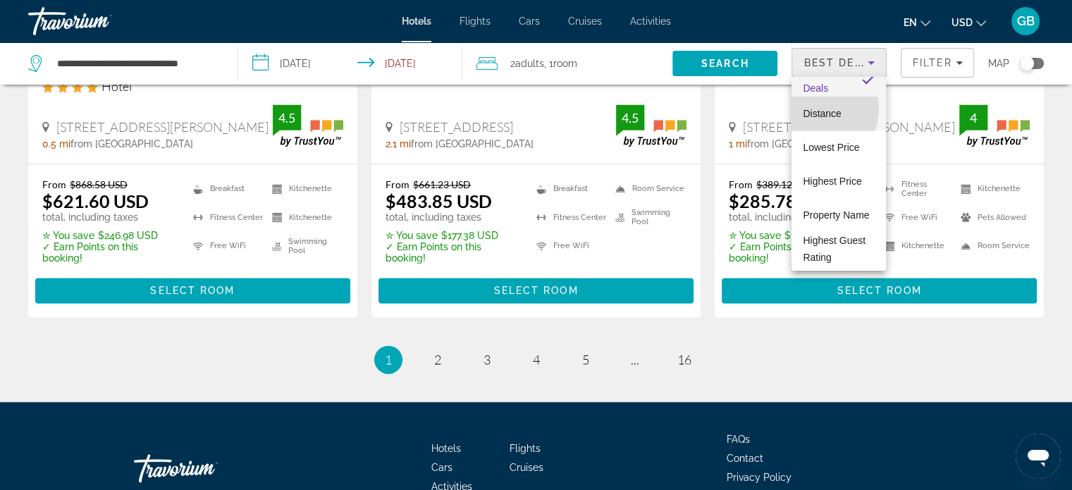
click at [814, 108] on span "Distance" at bounding box center [822, 113] width 38 height 11
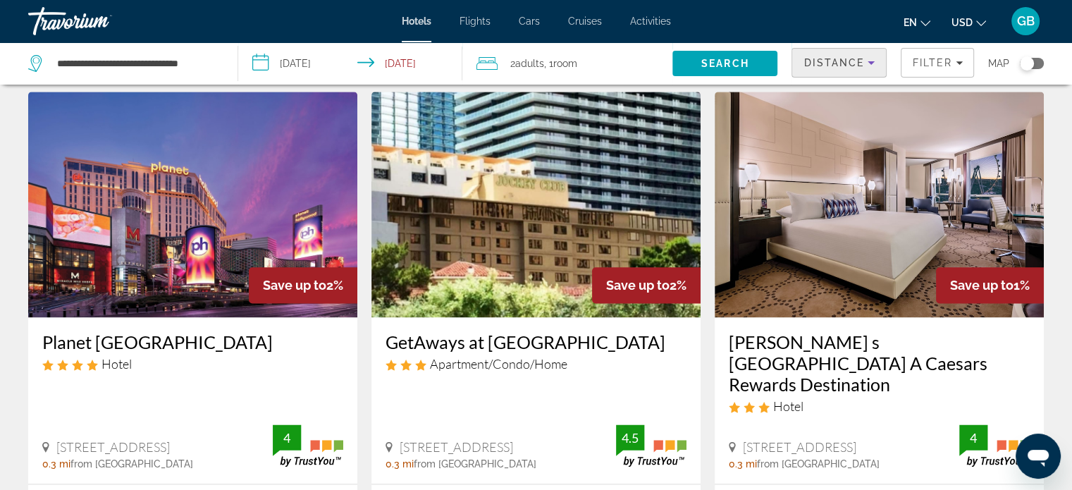
scroll to position [1692, 0]
